Goal: Task Accomplishment & Management: Complete application form

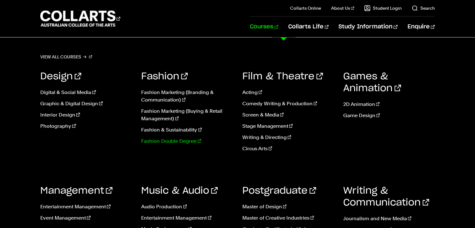
click at [181, 140] on link "Fashion Double Degree" at bounding box center [186, 140] width 91 height 7
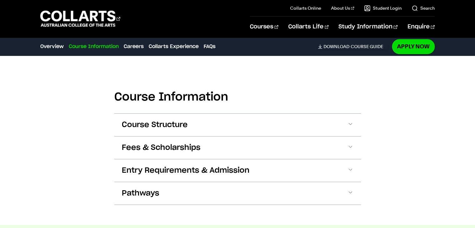
scroll to position [658, 0]
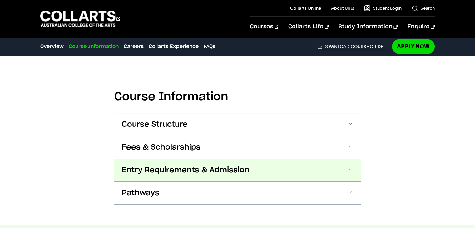
click at [171, 165] on span "Entry Requirements & Admission" at bounding box center [186, 170] width 128 height 10
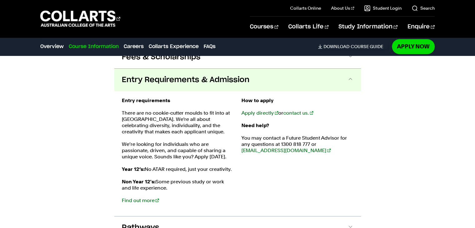
scroll to position [751, 0]
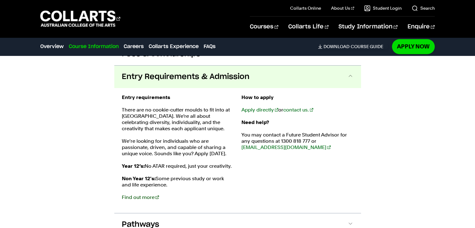
click at [136, 194] on link "Find out more" at bounding box center [140, 197] width 37 height 6
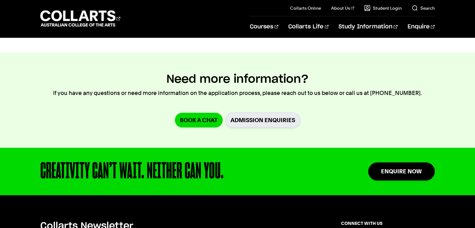
scroll to position [1405, 0]
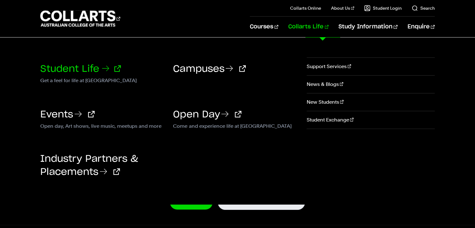
click at [98, 67] on link "Student Life" at bounding box center [80, 68] width 81 height 9
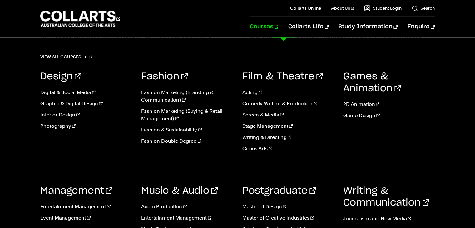
scroll to position [934, 0]
click at [167, 96] on link "Fashion Marketing (Branding & Communication)" at bounding box center [186, 96] width 91 height 15
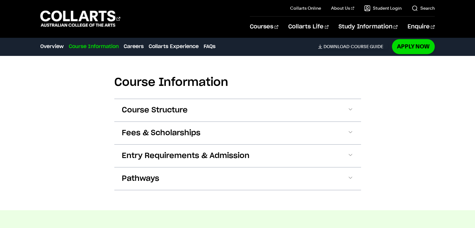
scroll to position [653, 0]
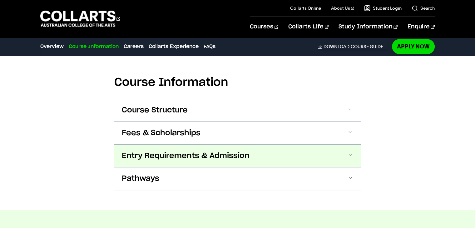
click at [192, 159] on span "Entry Requirements & Admission" at bounding box center [186, 156] width 128 height 10
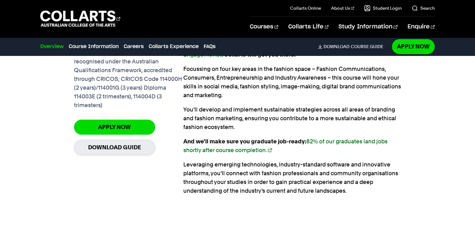
scroll to position [489, 0]
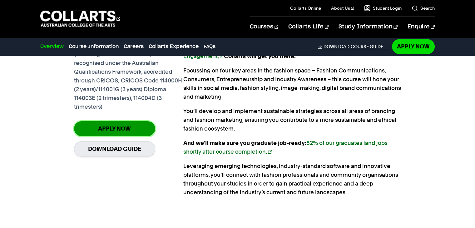
click at [116, 130] on link "Apply Now" at bounding box center [114, 128] width 81 height 15
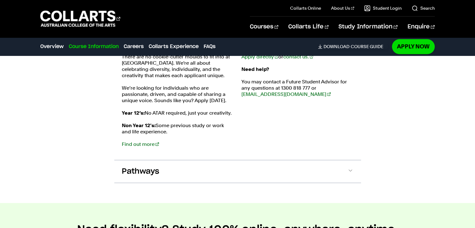
scroll to position [785, 0]
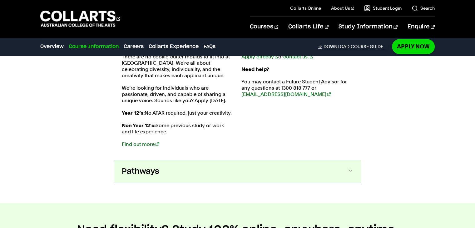
click at [187, 176] on button "Pathways" at bounding box center [237, 171] width 247 height 22
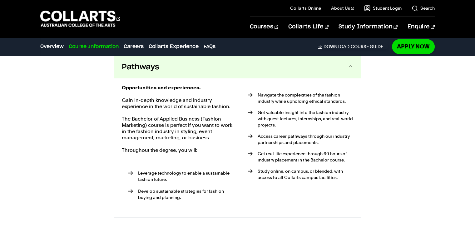
scroll to position [890, 0]
click at [199, 68] on button "Pathways" at bounding box center [237, 67] width 247 height 22
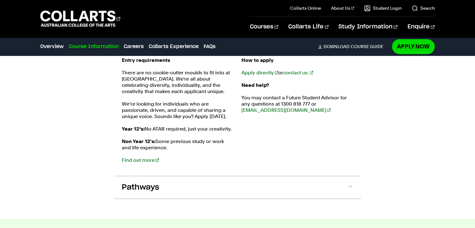
scroll to position [656, 0]
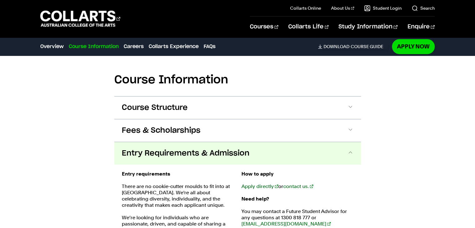
click at [253, 151] on button "Entry Requirements & Admission" at bounding box center [237, 153] width 247 height 22
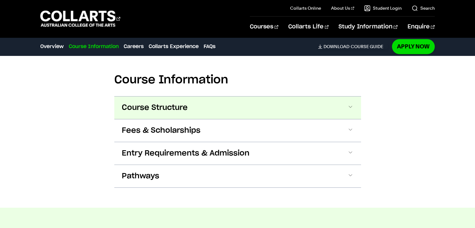
click at [209, 101] on button "Course Structure" at bounding box center [237, 107] width 247 height 22
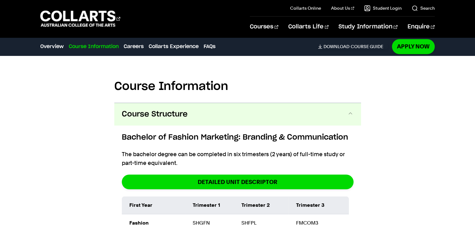
scroll to position [644, 0]
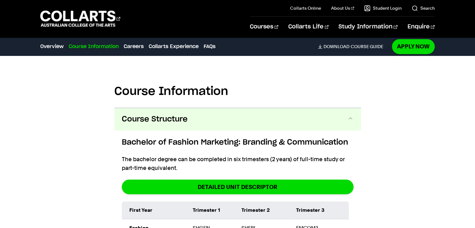
click at [301, 120] on button "Course Structure" at bounding box center [237, 119] width 247 height 22
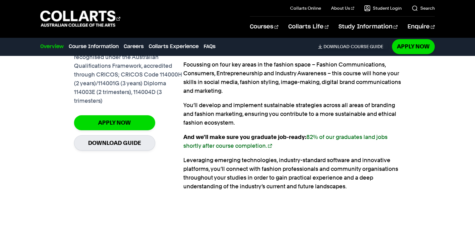
scroll to position [493, 0]
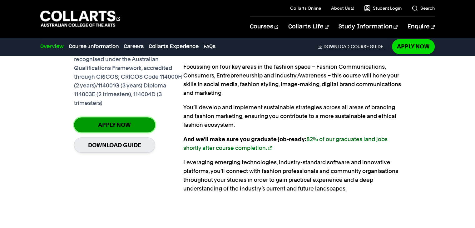
click at [118, 122] on link "Apply Now" at bounding box center [114, 124] width 81 height 15
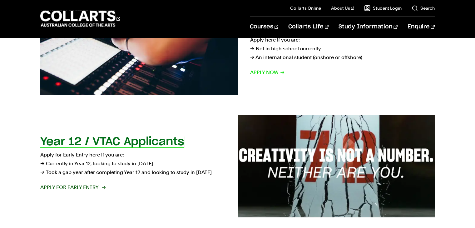
scroll to position [157, 0]
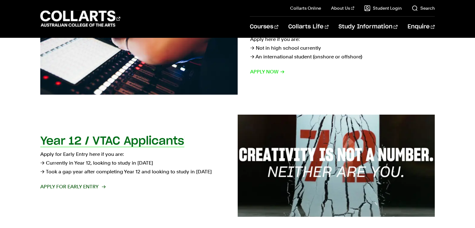
click at [85, 186] on span "Apply for Early Entry" at bounding box center [72, 186] width 65 height 9
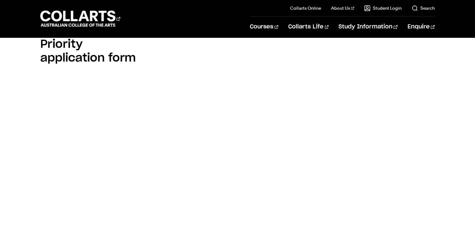
scroll to position [436, 0]
